Goal: Information Seeking & Learning: Find specific fact

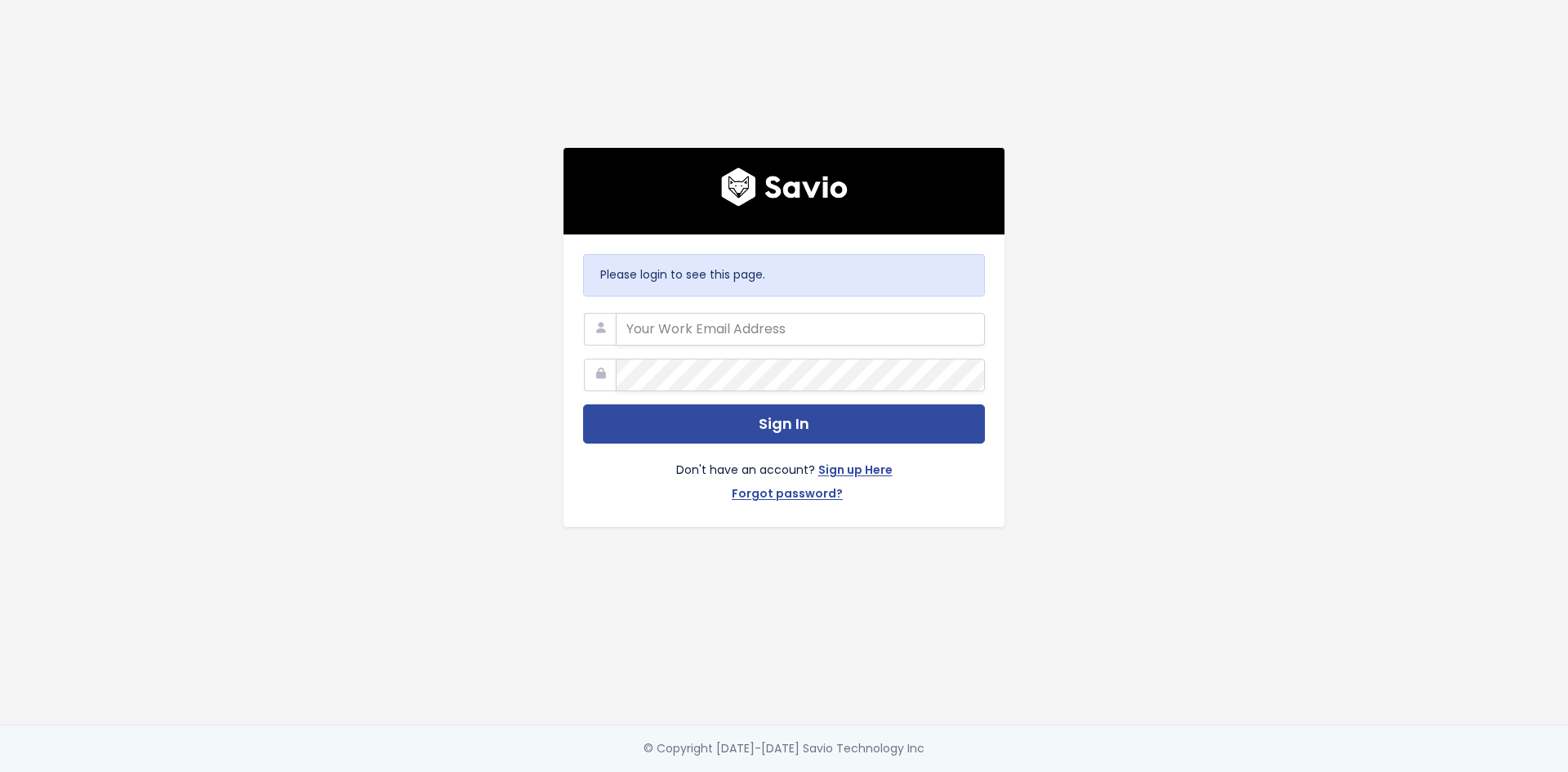
type input "jake.warriner@exizent.com"
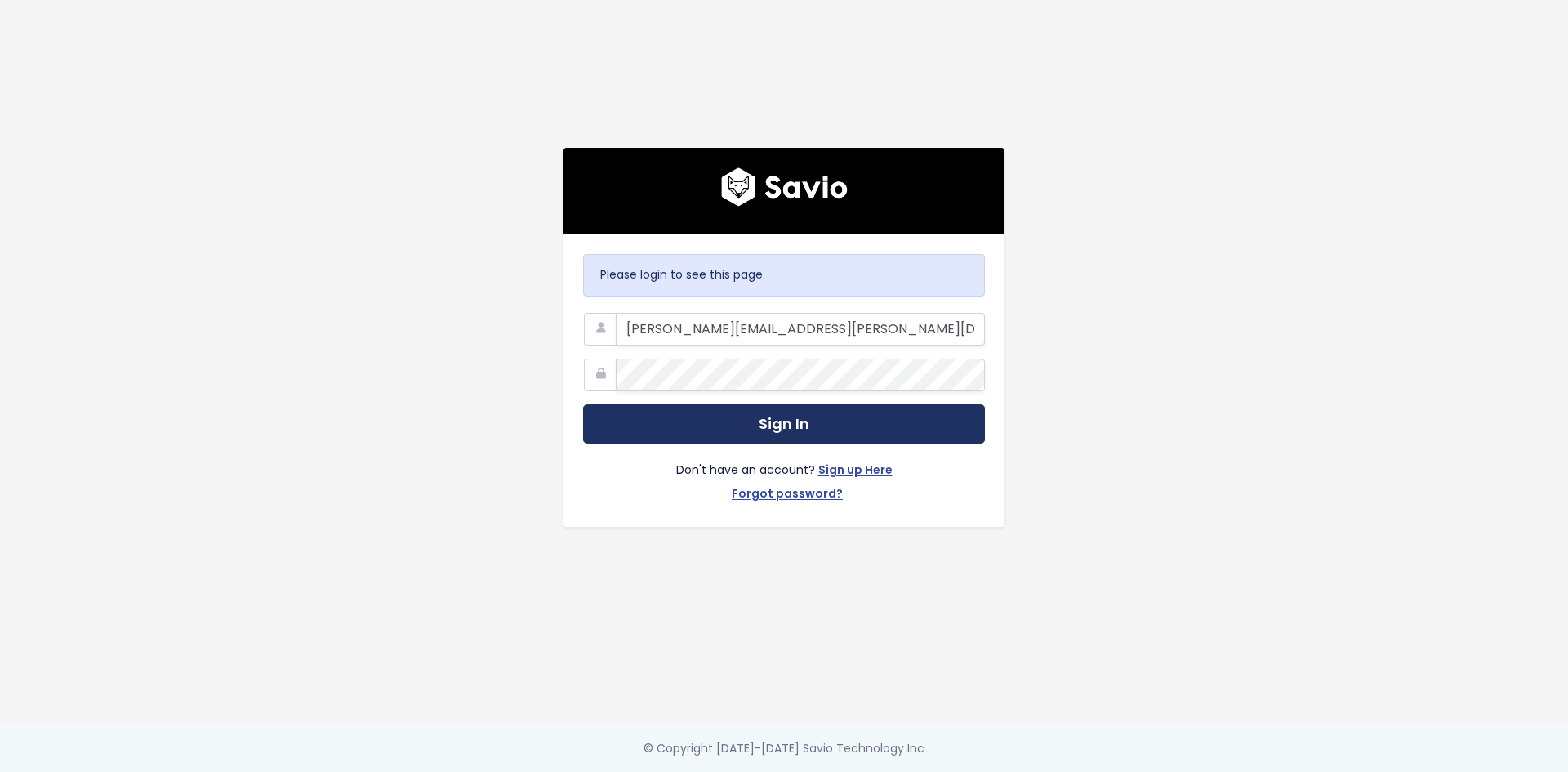
click at [678, 420] on button "Sign In" at bounding box center [784, 424] width 402 height 40
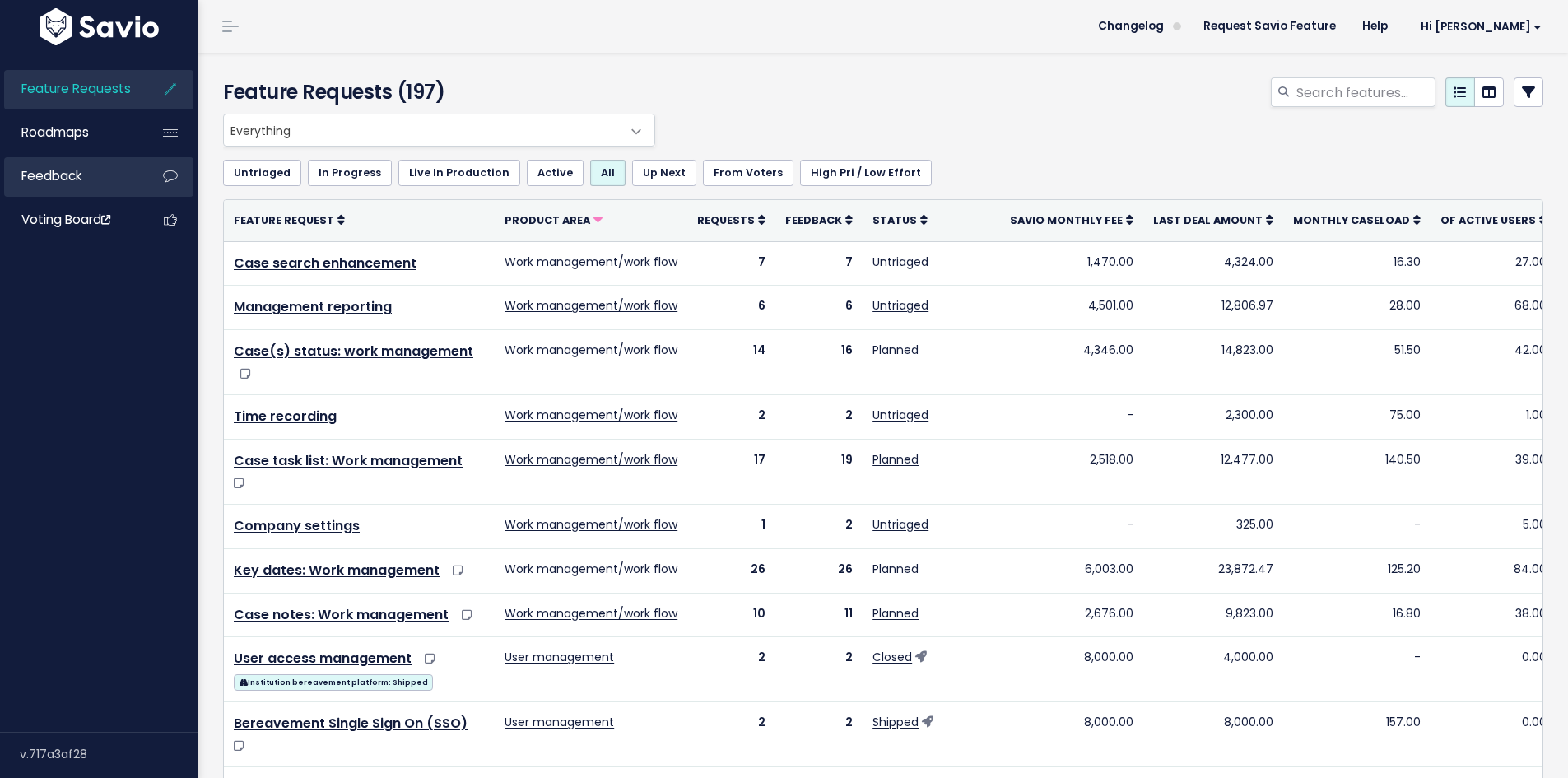
click at [67, 187] on link "Feedback" at bounding box center [70, 176] width 132 height 38
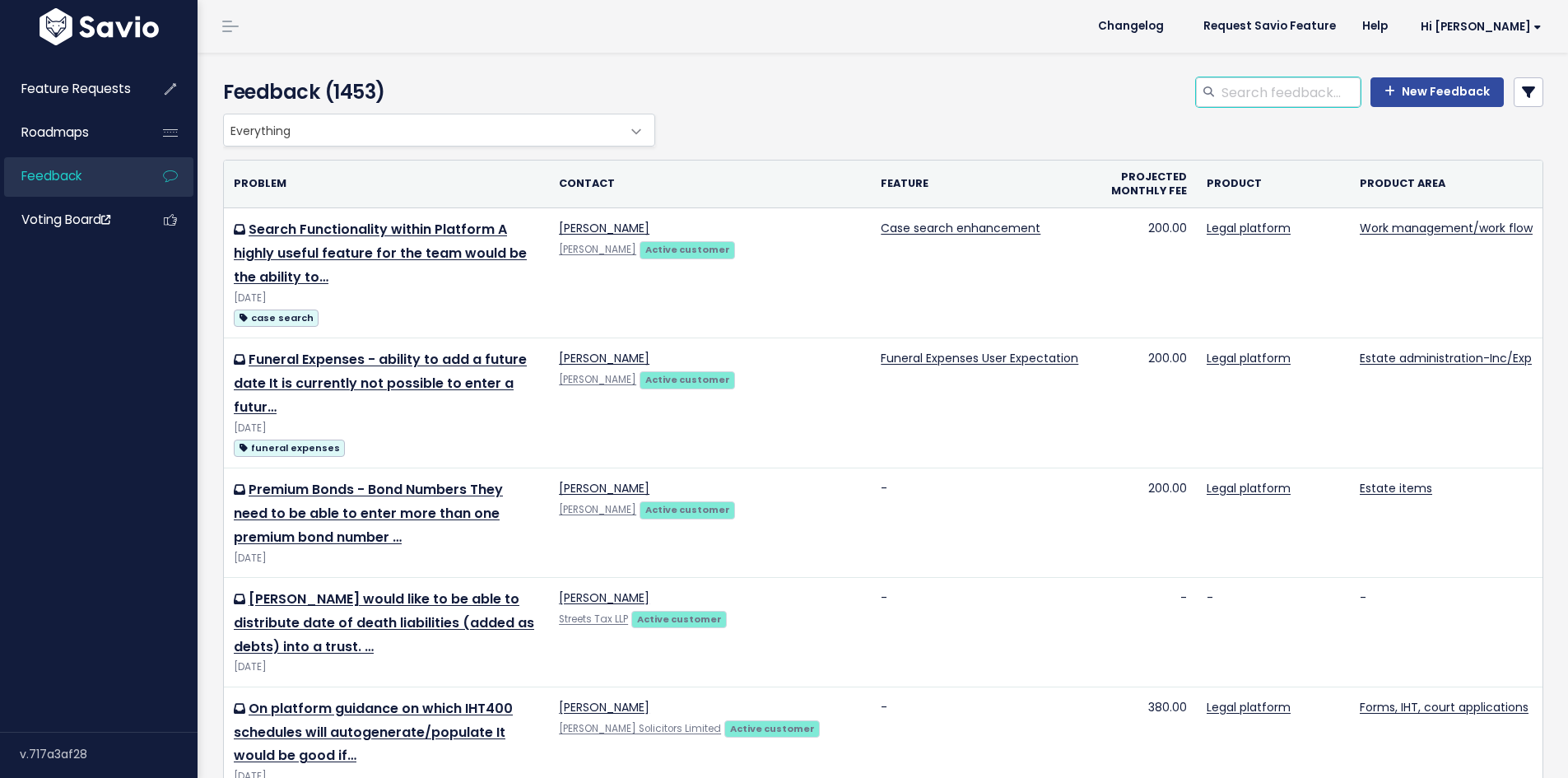
click at [1224, 83] on input "search" at bounding box center [1290, 92] width 141 height 29
type input "trustee bank account"
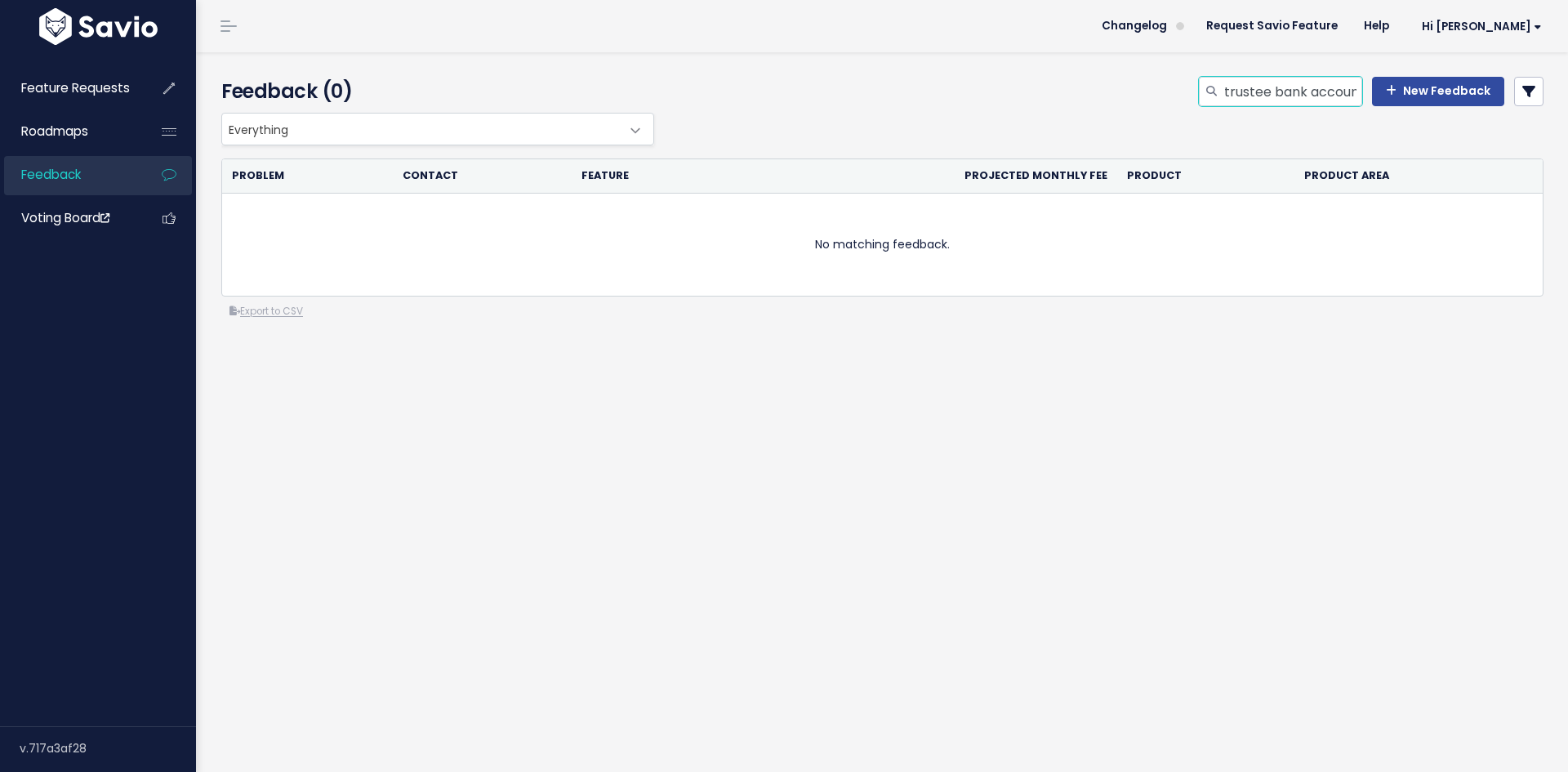
click at [1257, 93] on input "trustee bank account" at bounding box center [1292, 92] width 140 height 29
click at [1264, 93] on input "trustee bank account" at bounding box center [1292, 92] width 140 height 29
drag, startPoint x: 1298, startPoint y: 94, endPoint x: 1418, endPoint y: 99, distance: 120.1
click at [1418, 99] on div "trustee bank account New Feedback" at bounding box center [1371, 92] width 344 height 29
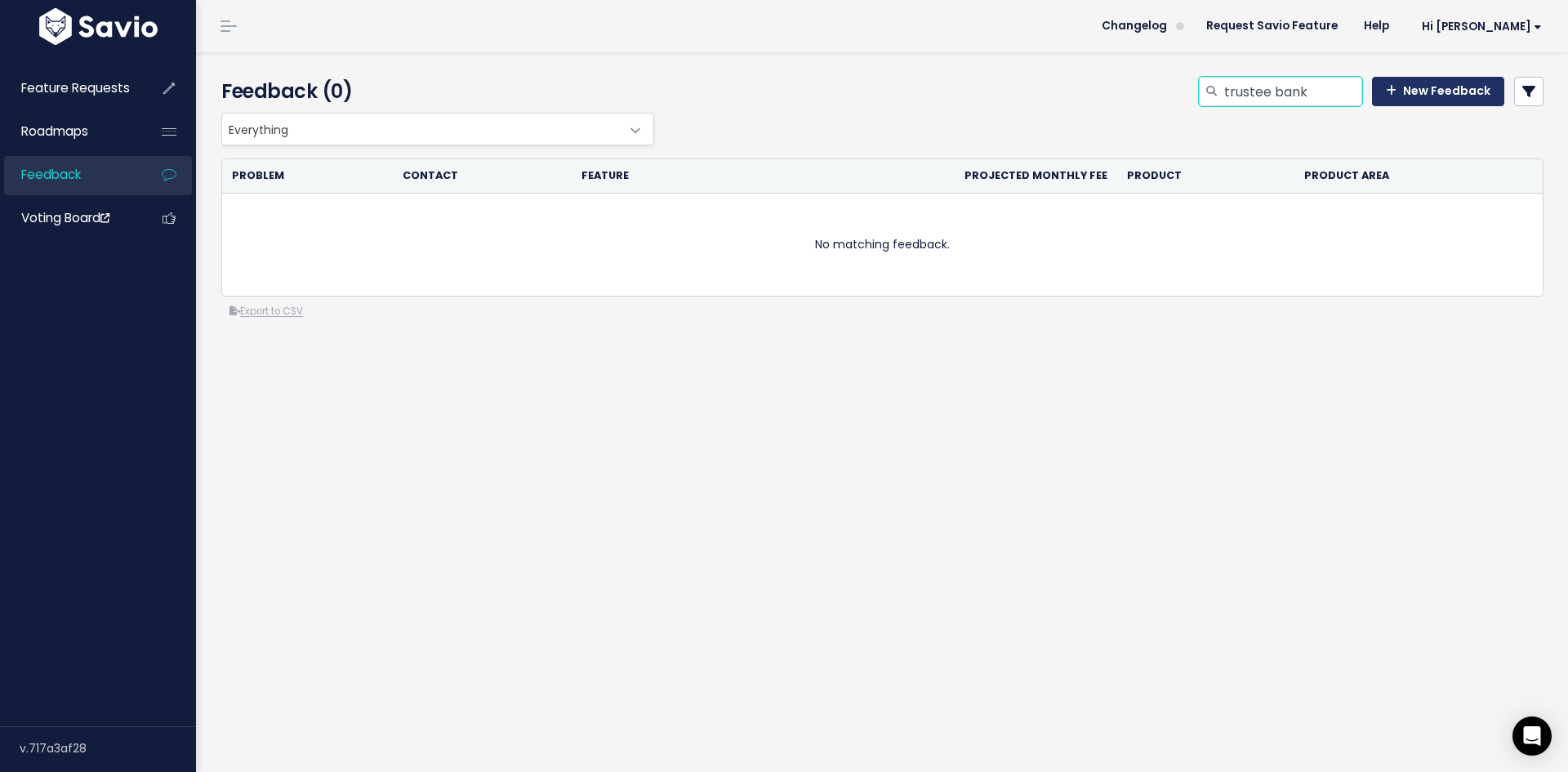
scroll to position [0, 0]
type input "trustee bank"
click at [1246, 85] on input "trustee bank" at bounding box center [1292, 92] width 140 height 29
type input "bank"
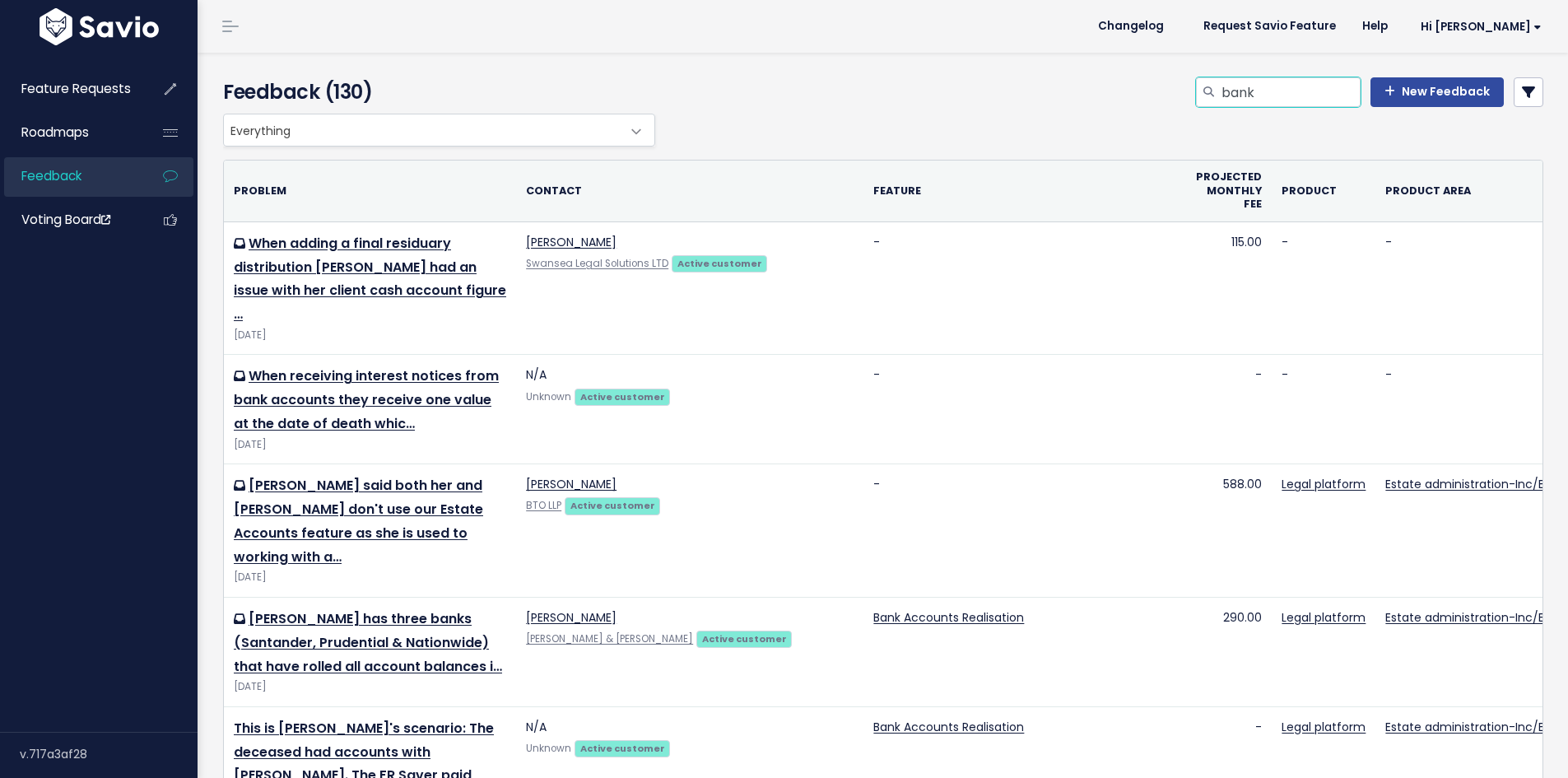
click at [1255, 85] on input "bank" at bounding box center [1290, 92] width 141 height 29
type input "bank account"
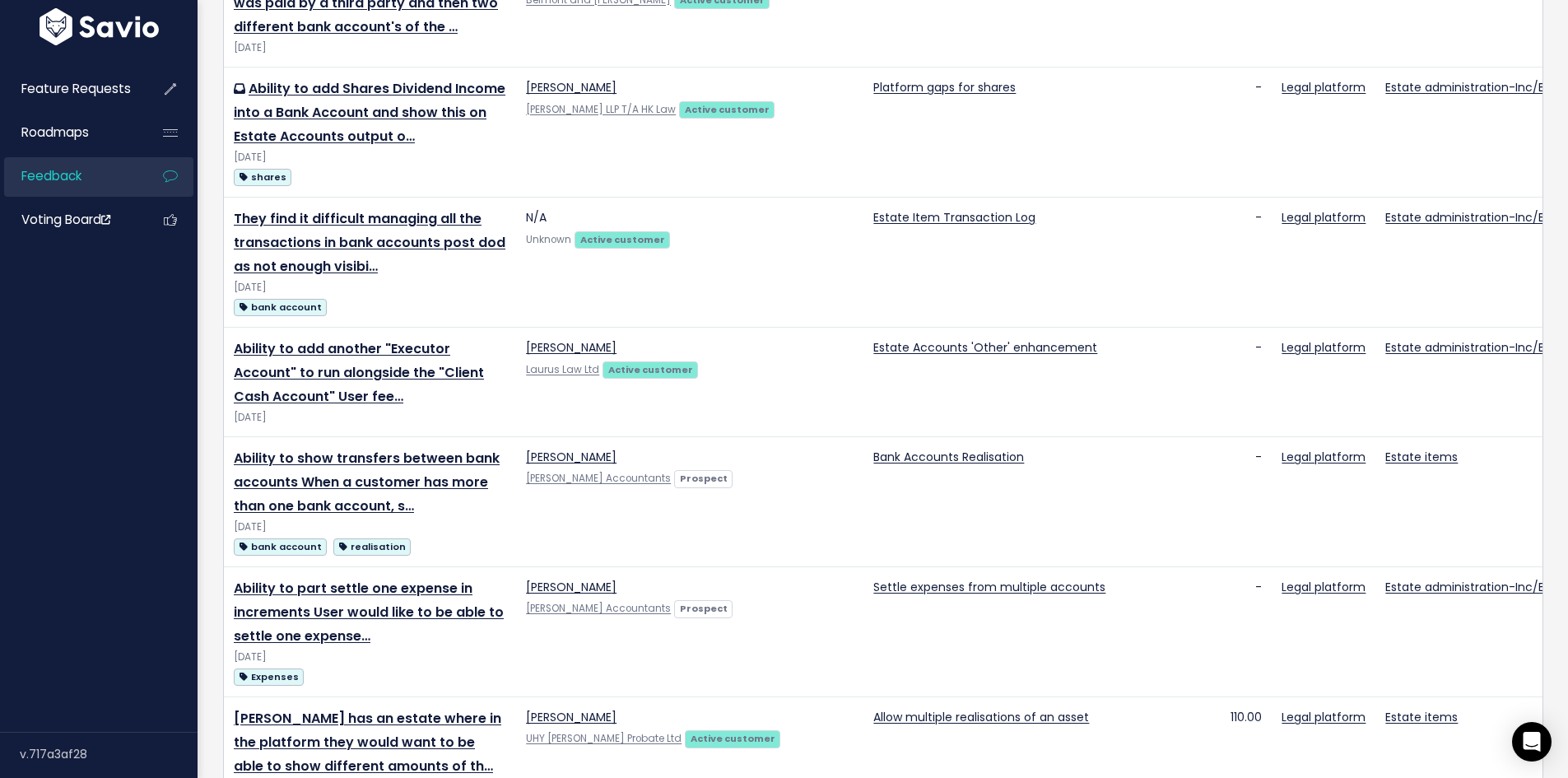
scroll to position [1729, 0]
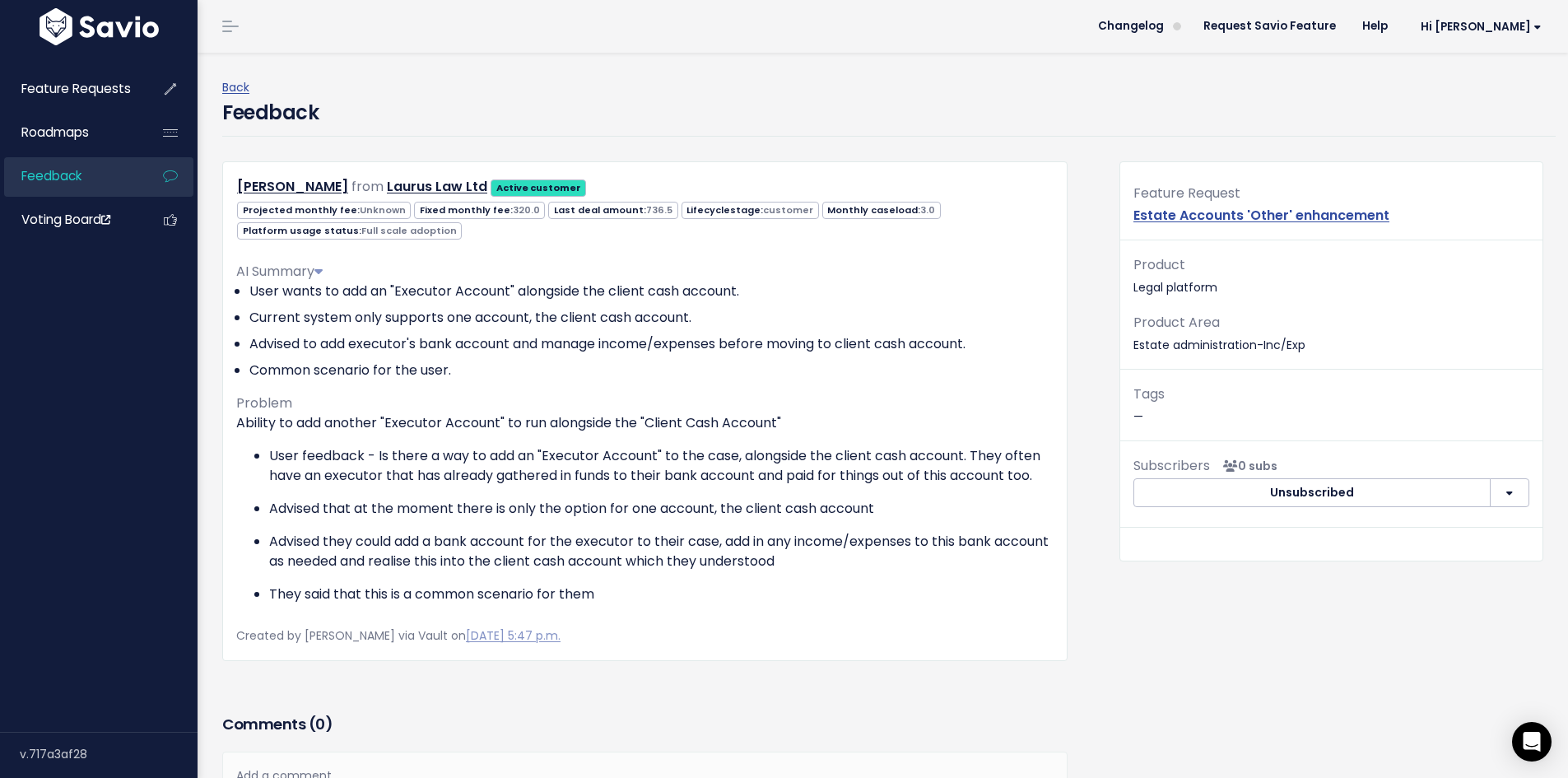
click at [625, 450] on p "User feedback - Is there a way to add an "Executor Account" to the case, alongs…" at bounding box center [661, 466] width 785 height 40
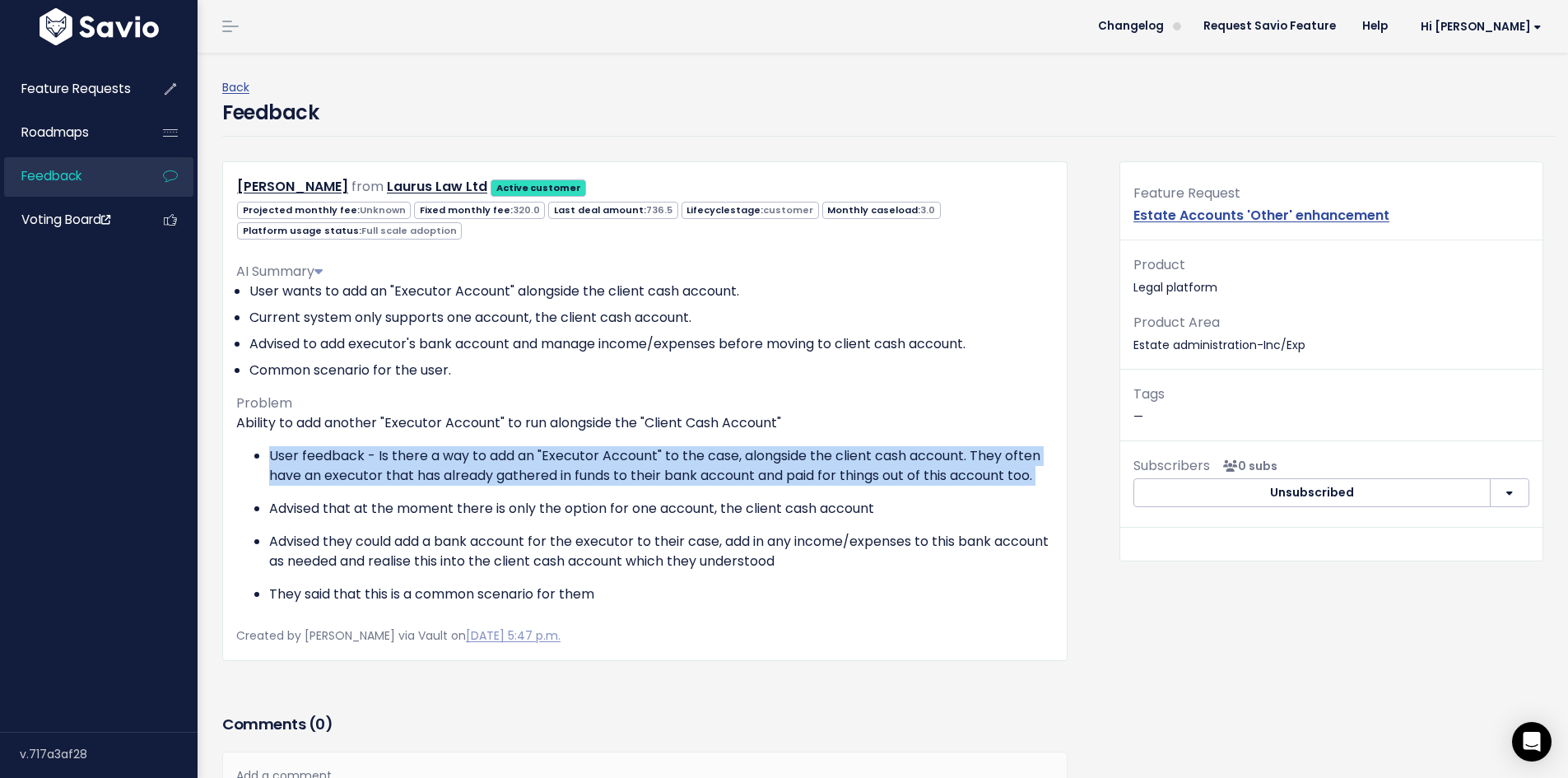
click at [625, 450] on p "User feedback - Is there a way to add an "Executor Account" to the case, alongs…" at bounding box center [661, 466] width 785 height 40
